Goal: Complete application form

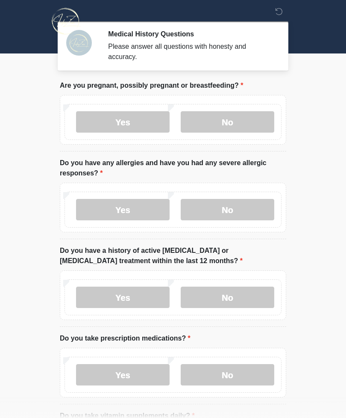
click at [244, 211] on label "No" at bounding box center [228, 209] width 94 height 21
click at [251, 296] on label "No" at bounding box center [228, 296] width 94 height 21
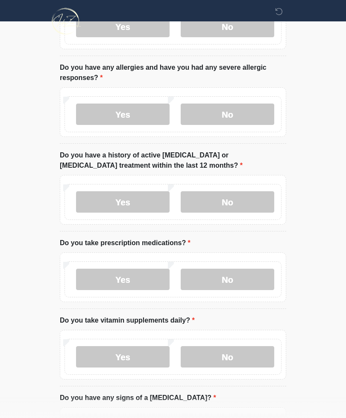
scroll to position [100, 0]
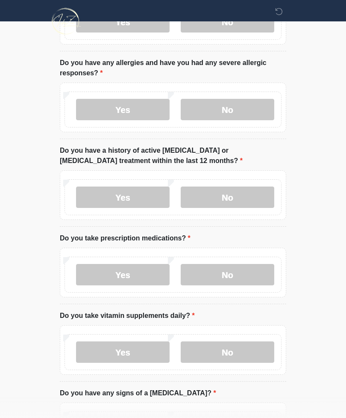
click at [242, 271] on label "No" at bounding box center [228, 274] width 94 height 21
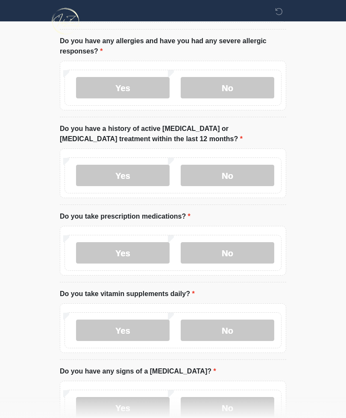
scroll to position [147, 0]
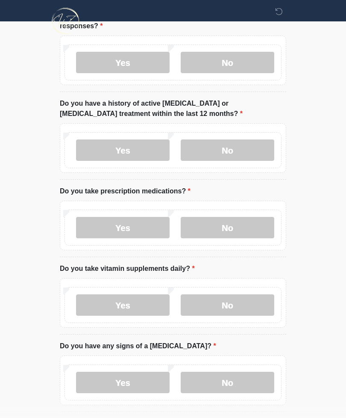
click at [140, 303] on label "Yes" at bounding box center [123, 305] width 94 height 21
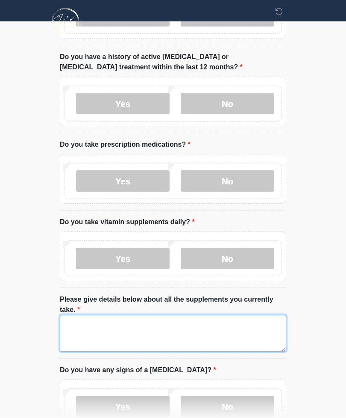
click at [242, 331] on textarea "Please give details below about all the supplements you currently take." at bounding box center [173, 333] width 227 height 37
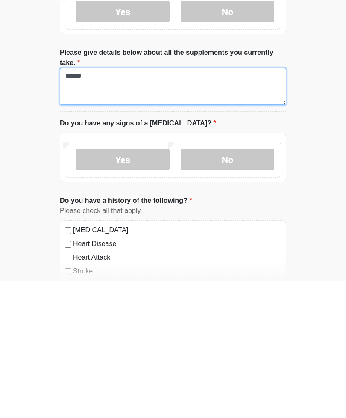
type textarea "*****"
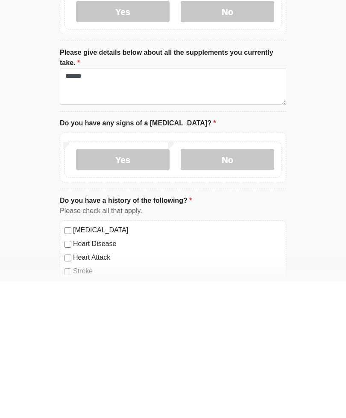
click at [256, 286] on label "No" at bounding box center [228, 296] width 94 height 21
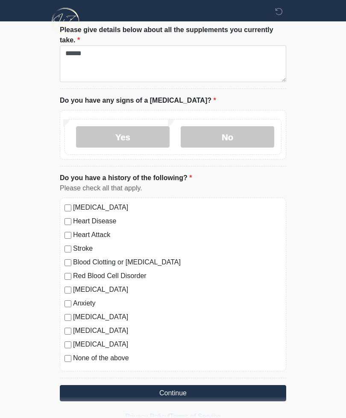
scroll to position [463, 0]
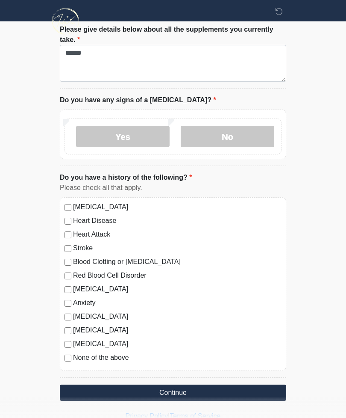
click at [265, 391] on button "Continue" at bounding box center [173, 392] width 227 height 16
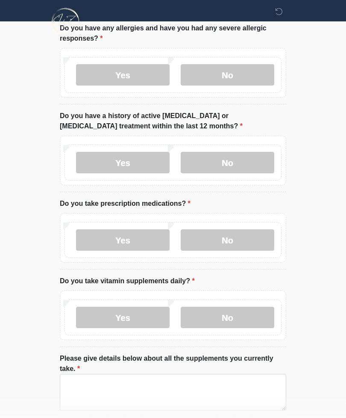
scroll to position [0, 0]
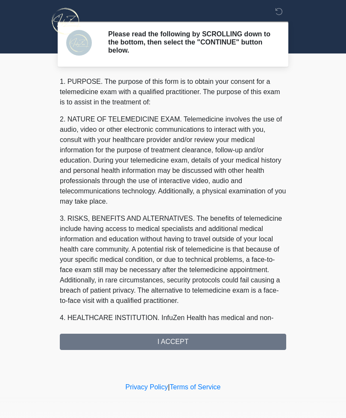
click at [254, 340] on div "1. PURPOSE. The purpose of this form is to obtain your consent for a telemedici…" at bounding box center [173, 213] width 227 height 273
click at [211, 340] on div "1. PURPOSE. The purpose of this form is to obtain your consent for a telemedici…" at bounding box center [173, 213] width 227 height 273
click at [195, 341] on div "1. PURPOSE. The purpose of this form is to obtain your consent for a telemedici…" at bounding box center [173, 213] width 227 height 273
click at [183, 340] on div "1. PURPOSE. The purpose of this form is to obtain your consent for a telemedici…" at bounding box center [173, 213] width 227 height 273
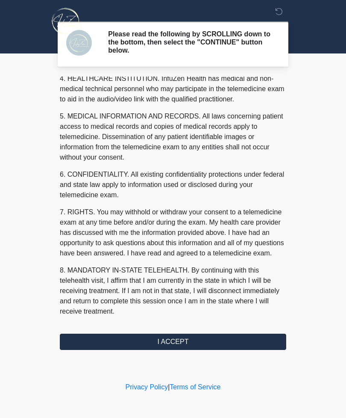
scroll to position [249, 0]
click at [239, 339] on button "I ACCEPT" at bounding box center [173, 341] width 227 height 16
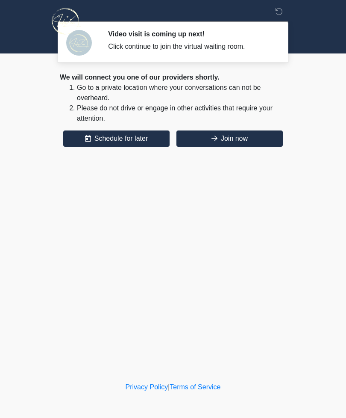
click at [248, 143] on button "Join now" at bounding box center [230, 138] width 106 height 16
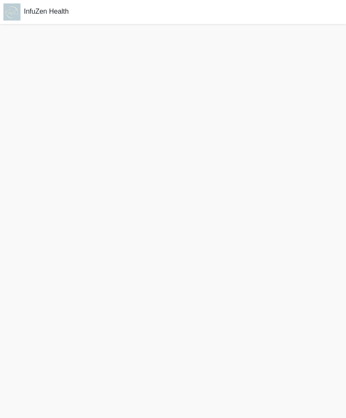
scroll to position [30, 0]
